Goal: Browse casually

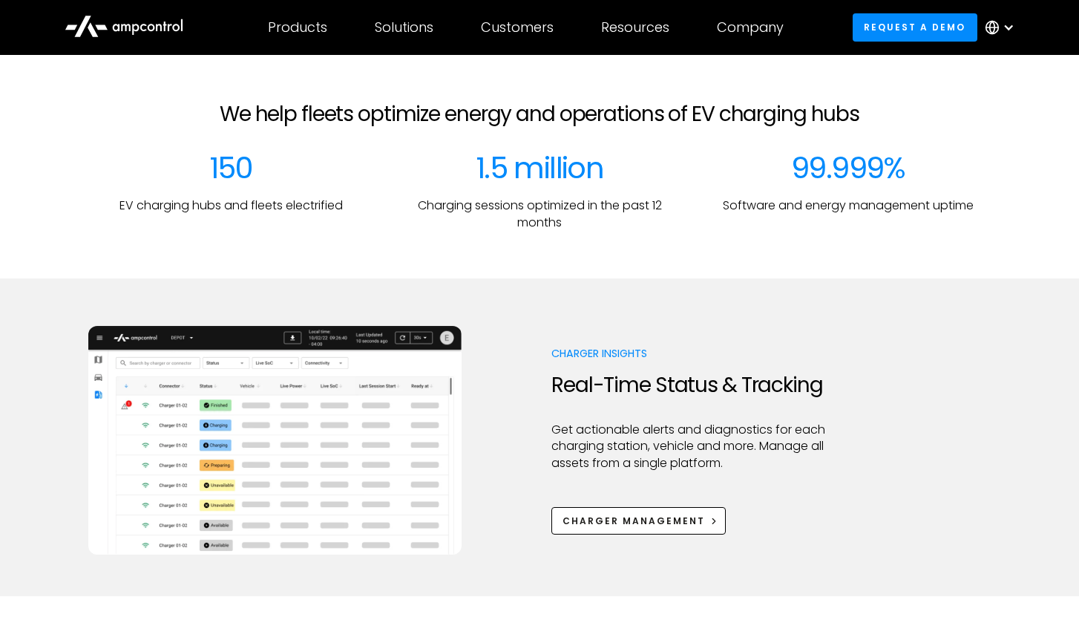
scroll to position [400, 0]
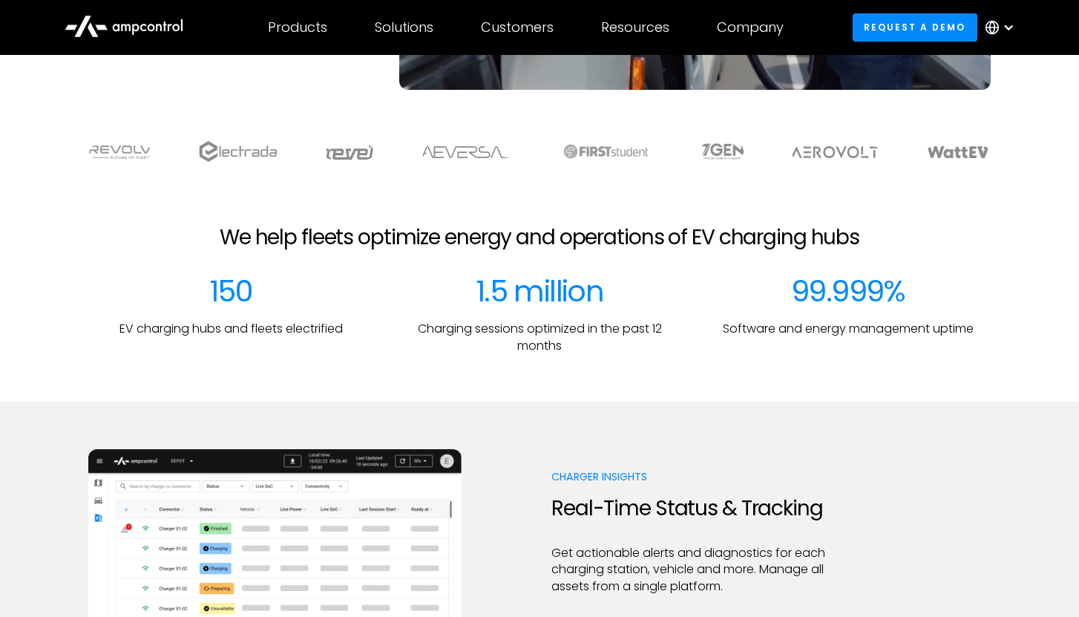
click at [526, 326] on p "Charging sessions optimized in the past 12 months" at bounding box center [539, 337] width 285 height 33
click at [534, 344] on p "Charging sessions optimized in the past 12 months" at bounding box center [539, 337] width 285 height 33
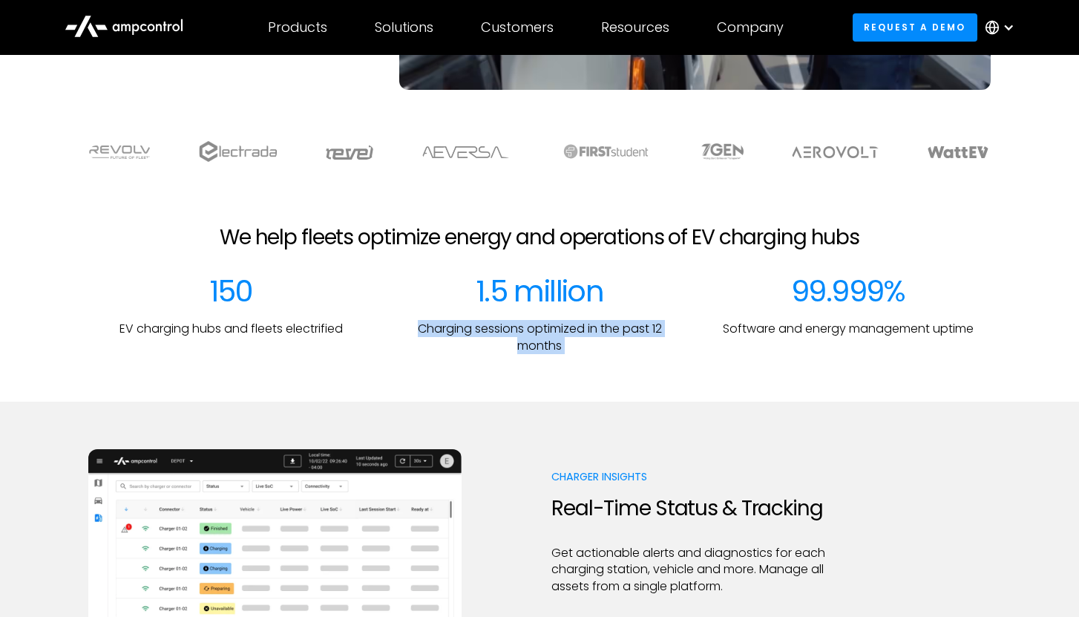
click at [534, 344] on p "Charging sessions optimized in the past 12 months" at bounding box center [539, 337] width 285 height 33
click at [548, 389] on div at bounding box center [539, 377] width 1079 height 47
